Goal: Task Accomplishment & Management: Manage account settings

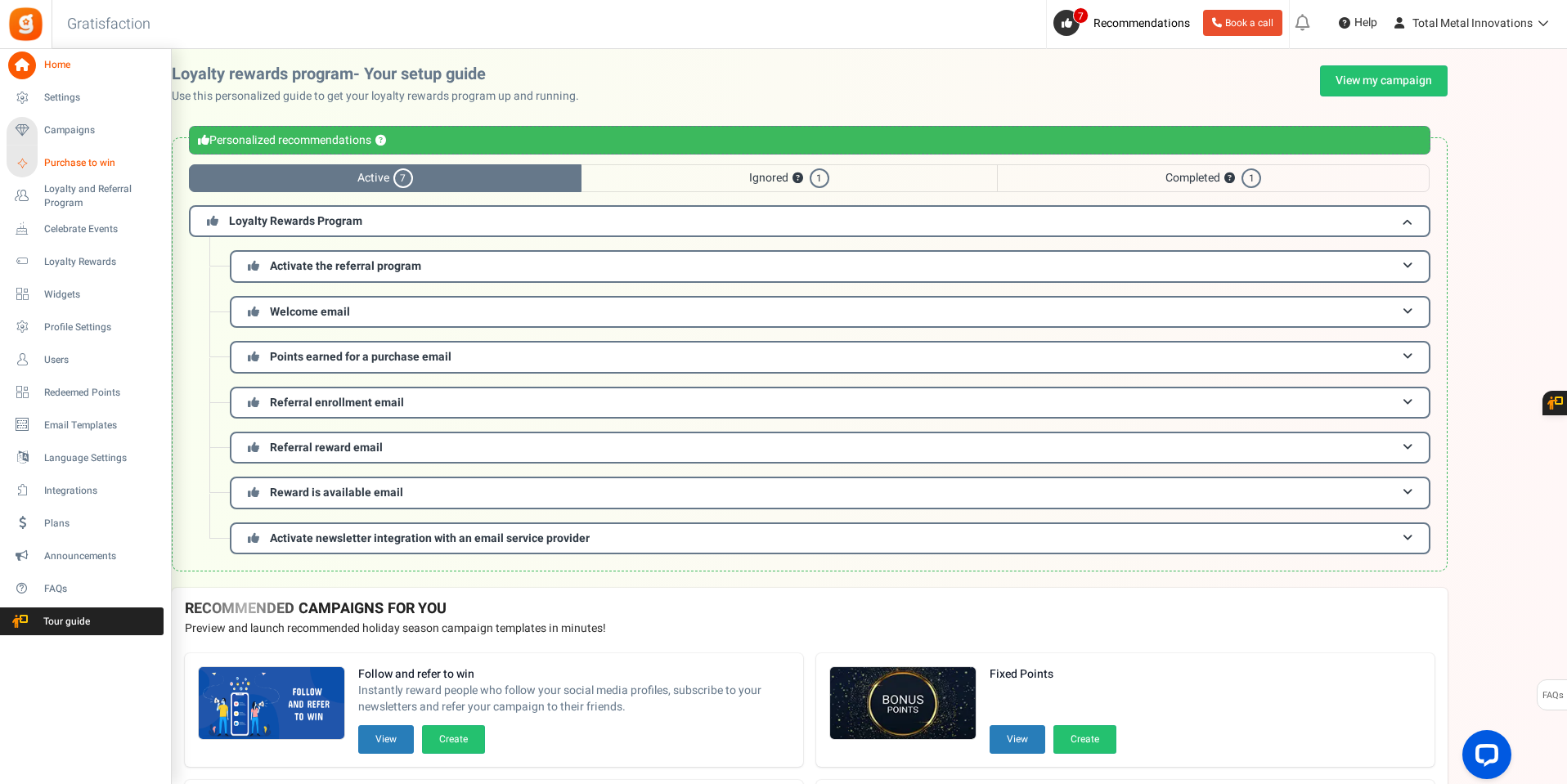
click at [70, 165] on span "Purchase to win" at bounding box center [101, 162] width 115 height 14
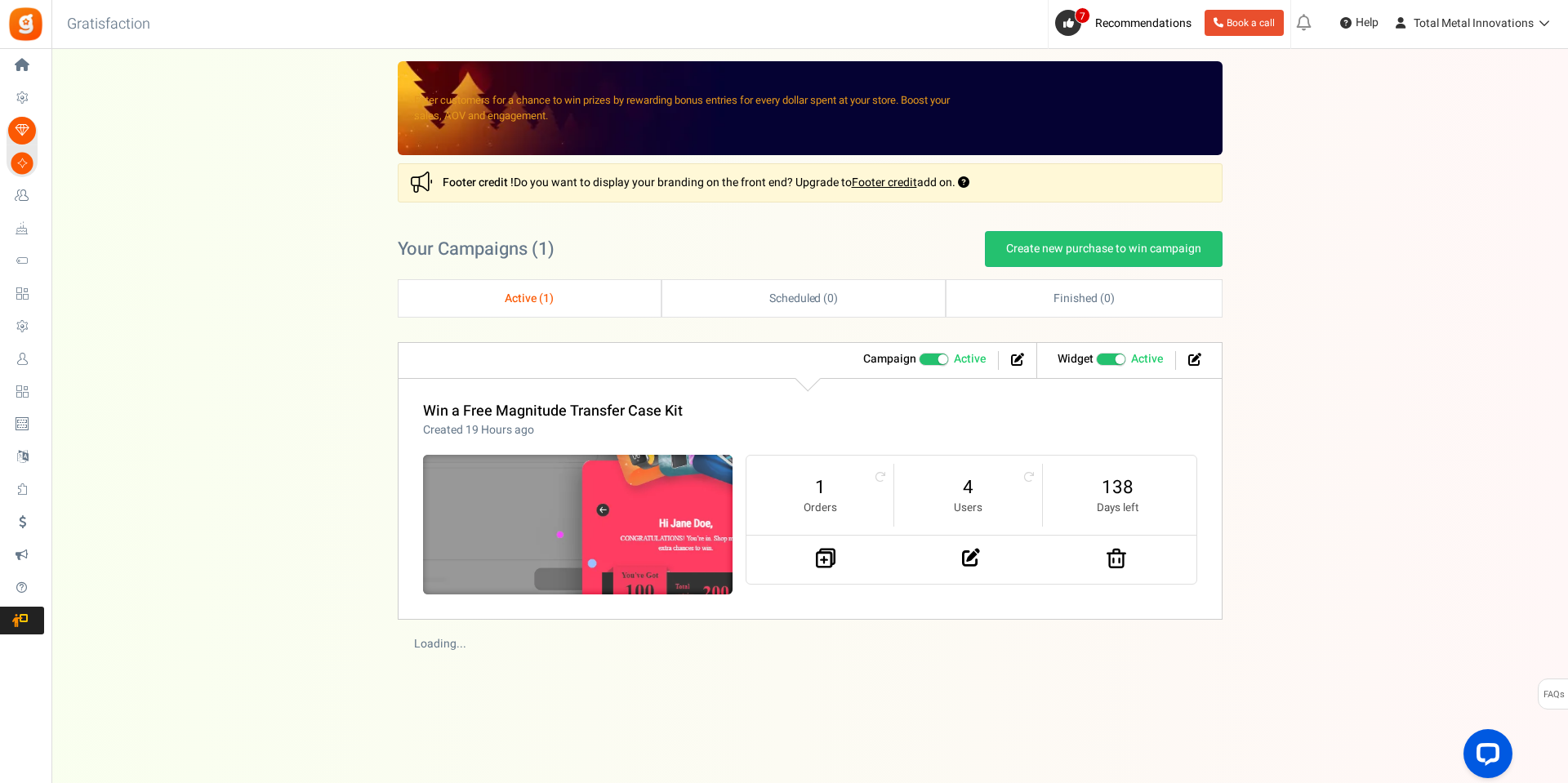
click at [565, 470] on img at bounding box center [577, 525] width 464 height 209
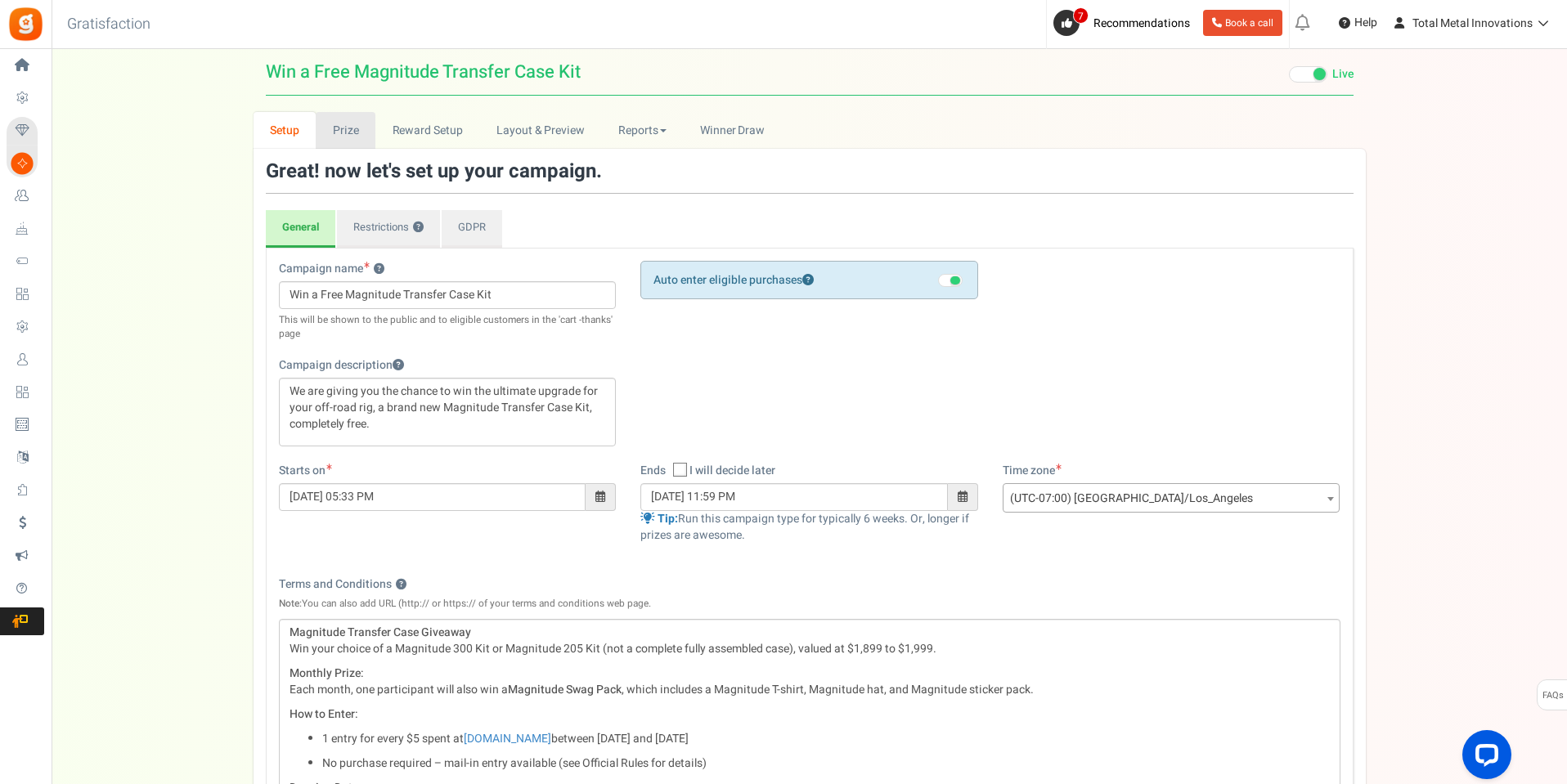
click at [339, 132] on link "Prize" at bounding box center [345, 131] width 59 height 37
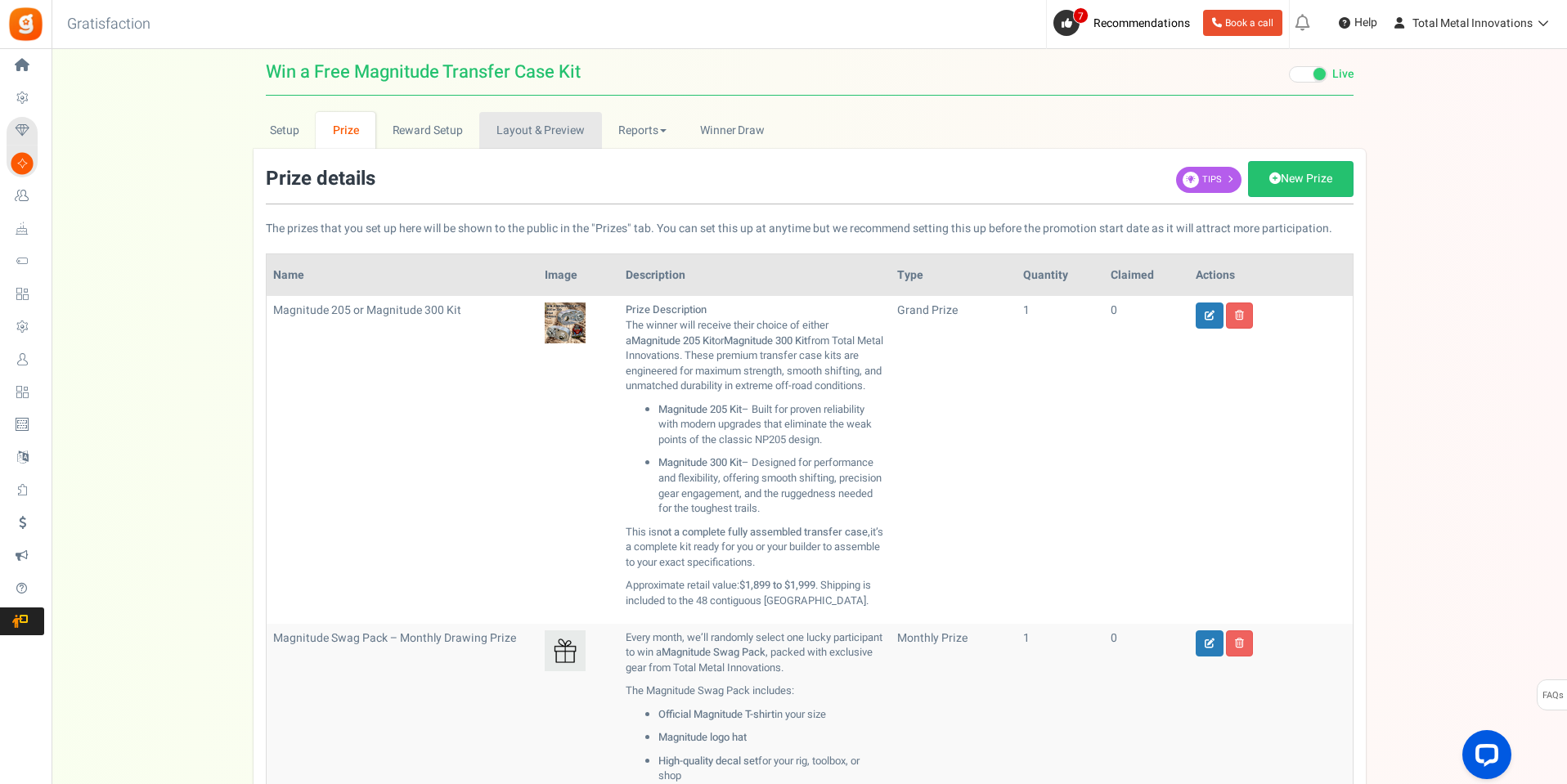
click at [547, 131] on link "Layout & Preview" at bounding box center [540, 131] width 122 height 37
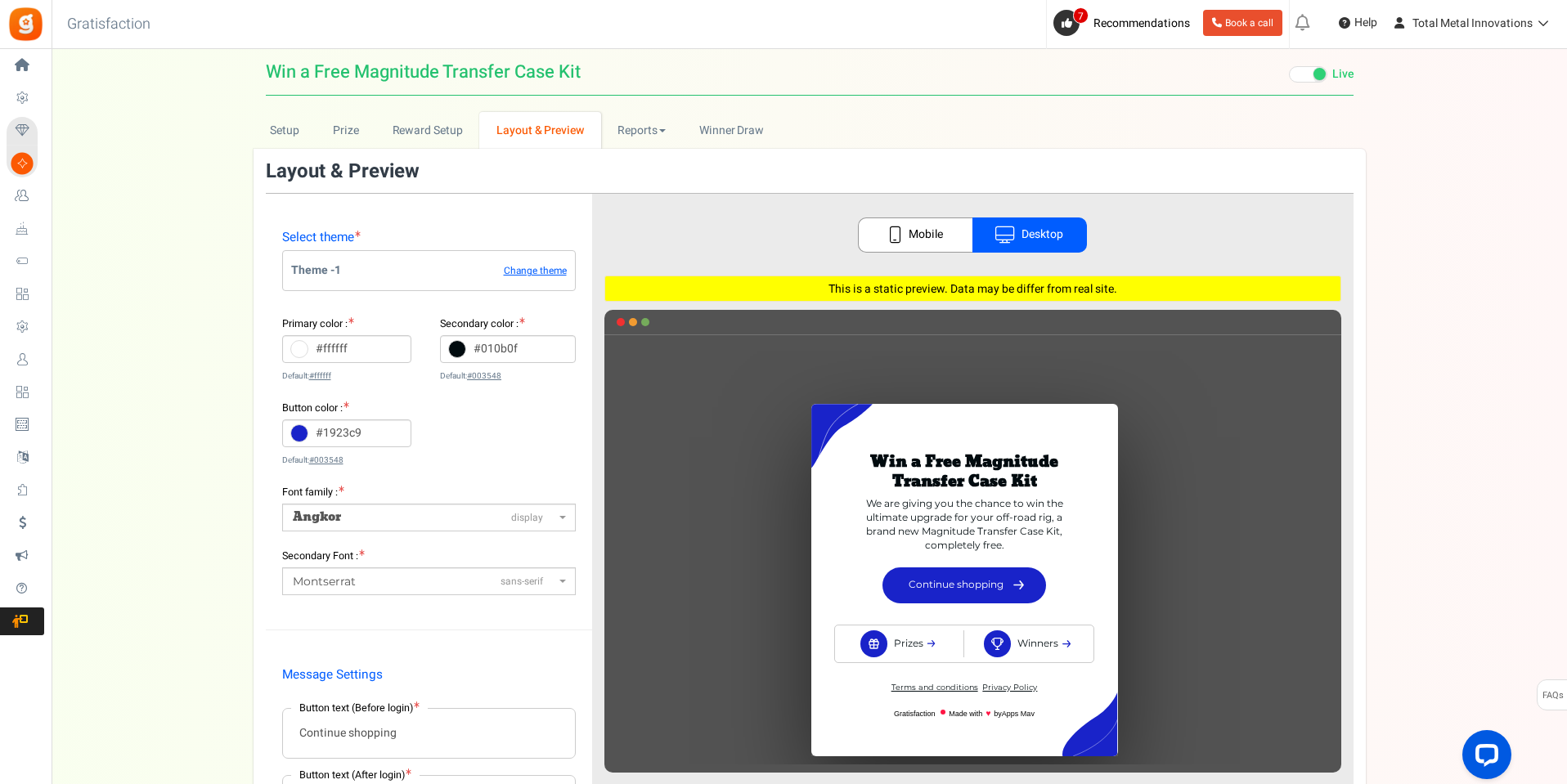
click at [301, 437] on icon at bounding box center [299, 433] width 18 height 18
click at [301, 437] on input "#1923c9" at bounding box center [347, 433] width 130 height 28
click at [375, 452] on div at bounding box center [376, 493] width 13 height 82
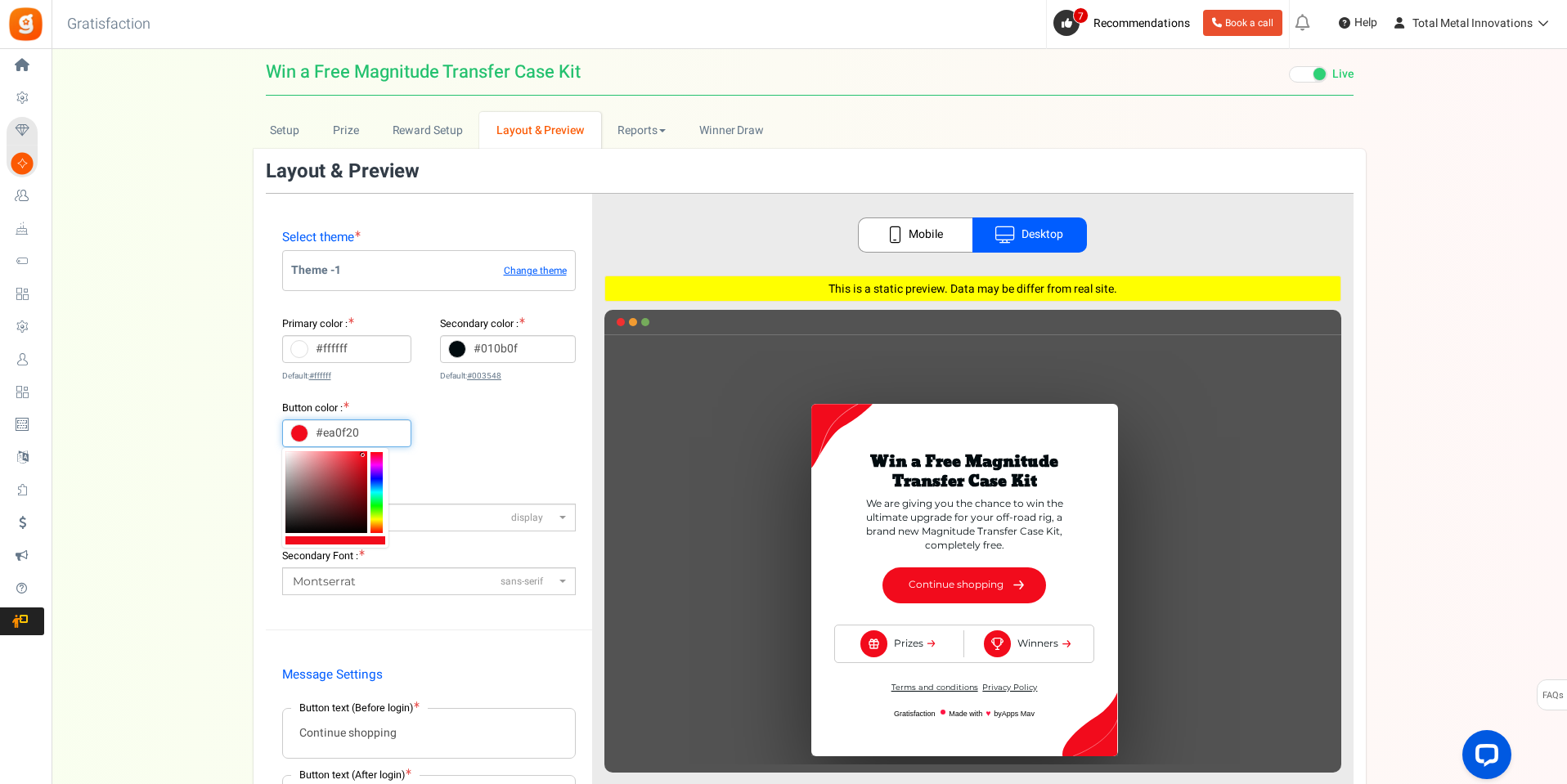
type input "#ea1222"
drag, startPoint x: 356, startPoint y: 468, endPoint x: 360, endPoint y: 458, distance: 10.8
click at [360, 458] on b at bounding box center [360, 457] width 4 height 4
click at [471, 441] on div "Primary color : #ffffff Default: #ffffff Secondary color : #010b0f Default: #00…" at bounding box center [429, 400] width 293 height 168
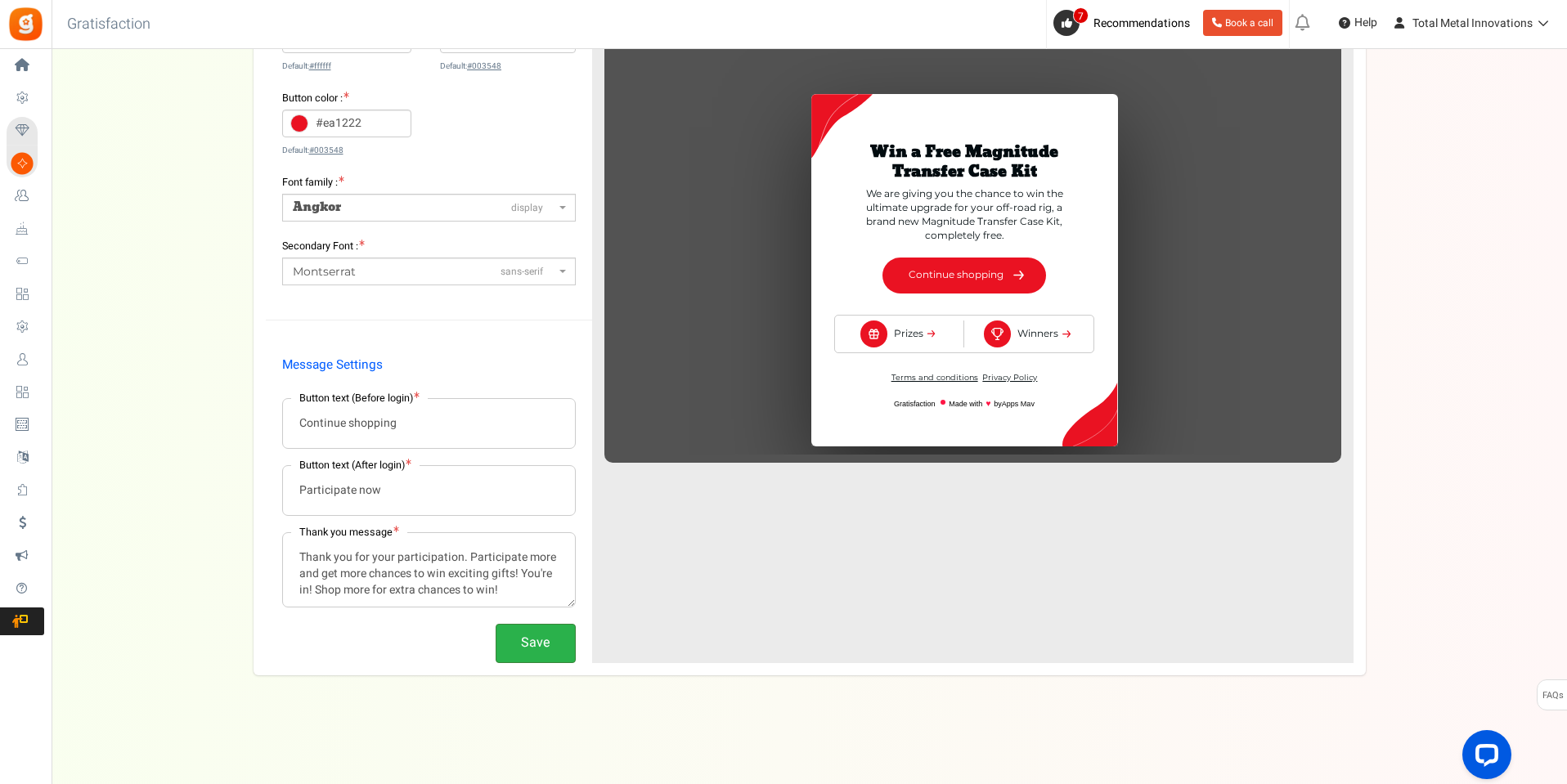
click at [560, 643] on button "Save" at bounding box center [536, 643] width 80 height 39
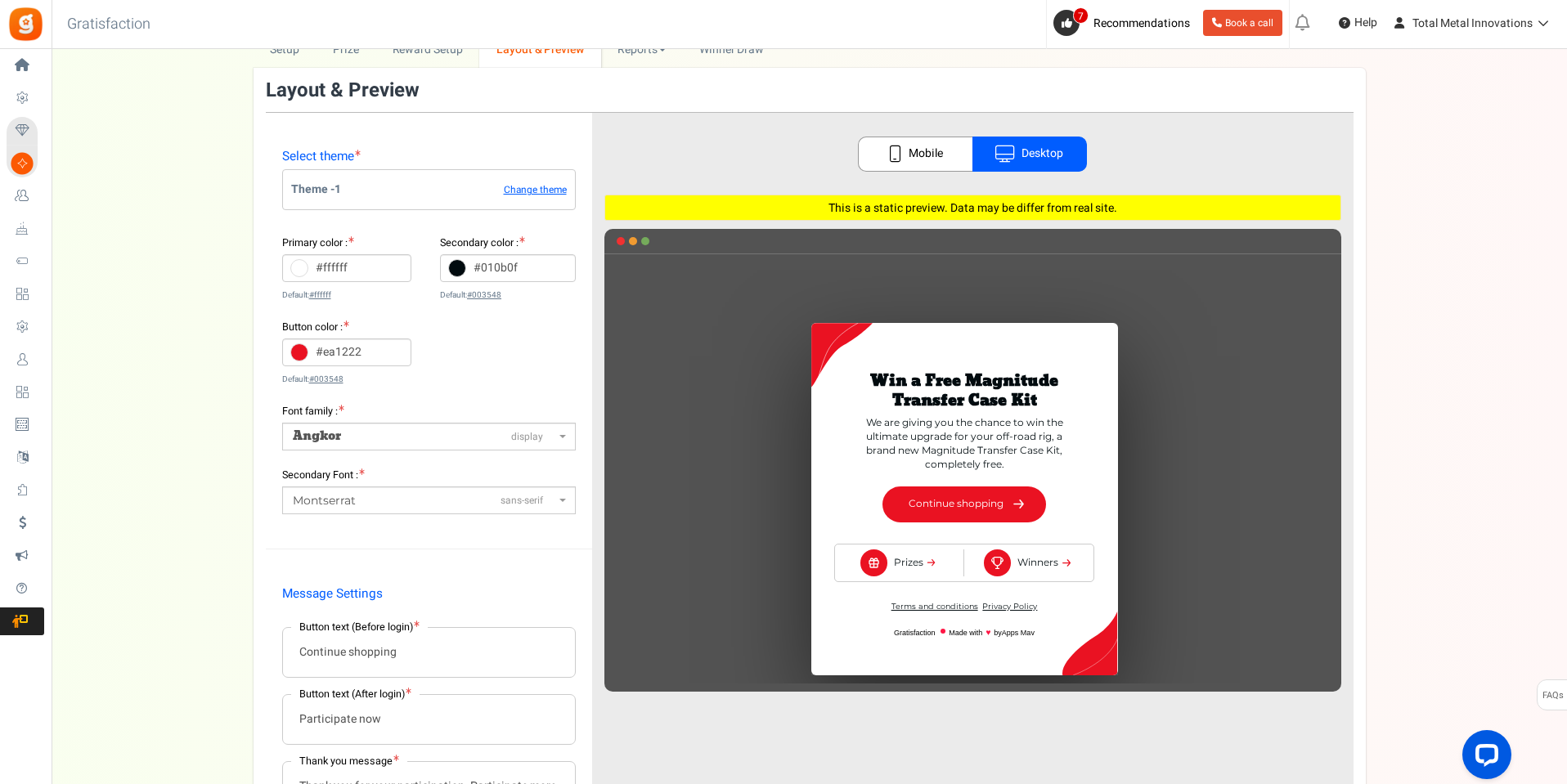
scroll to position [0, 0]
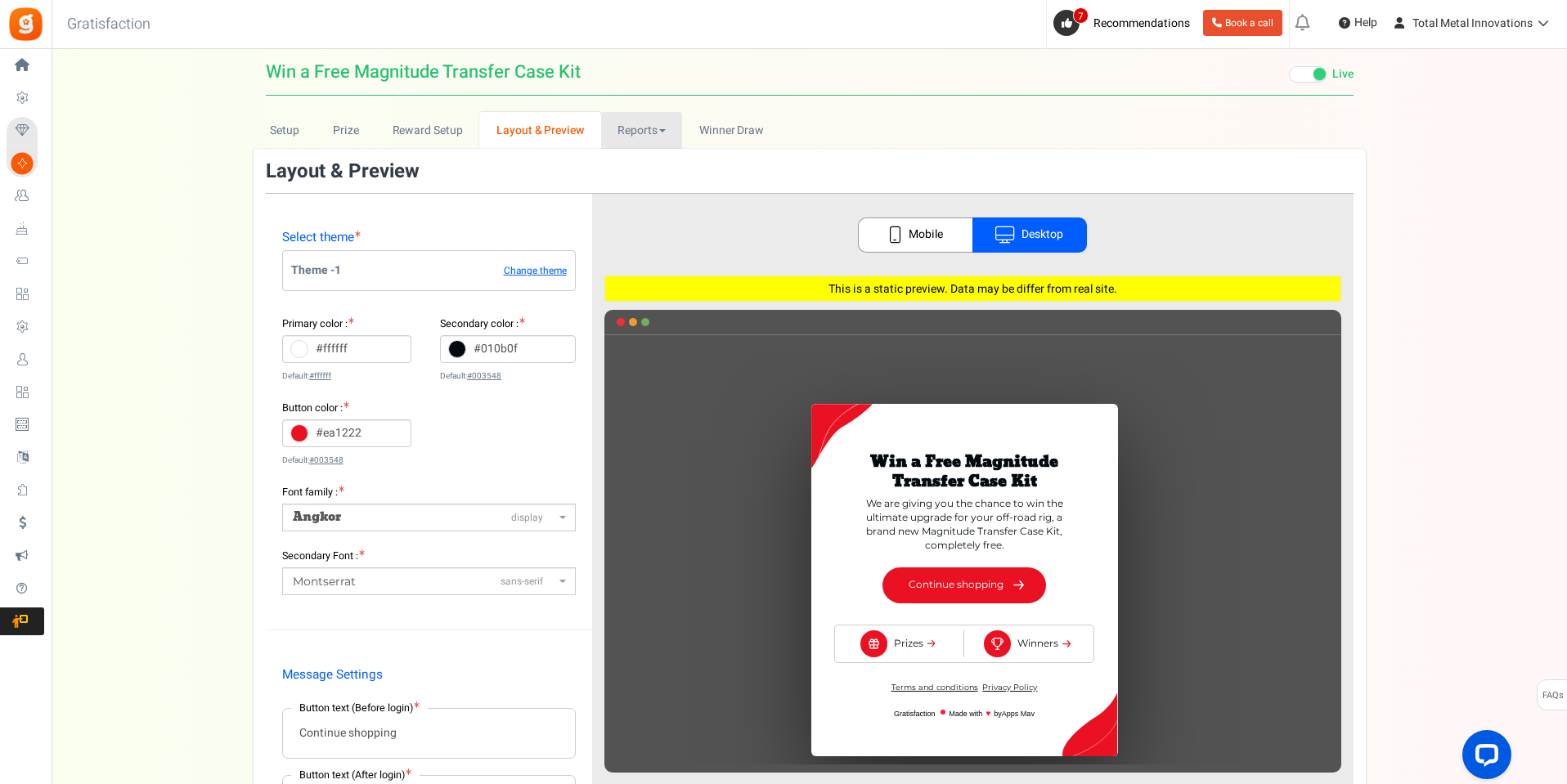
click at [656, 127] on link "Reports" at bounding box center [642, 131] width 82 height 37
click at [641, 196] on link "Entries" at bounding box center [666, 190] width 131 height 23
